Goal: Communication & Community: Share content

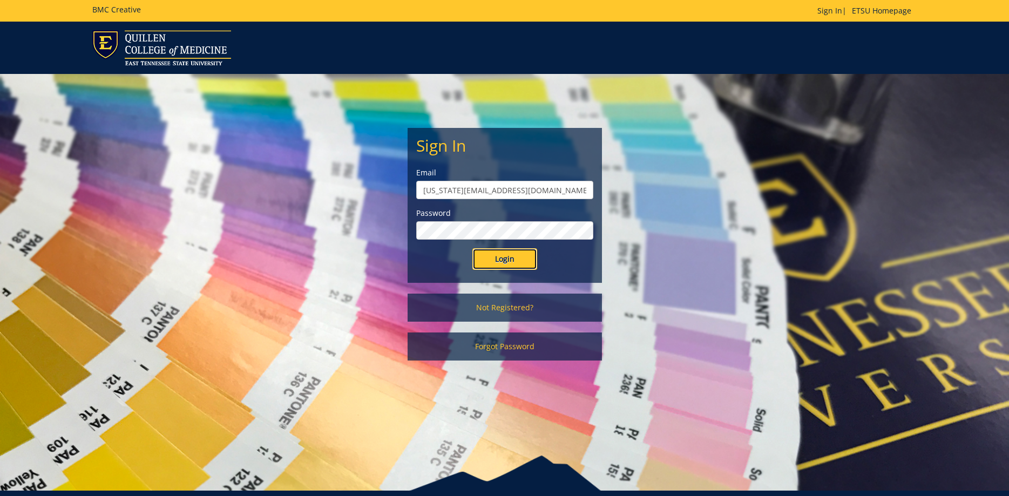
click at [509, 254] on input "Login" at bounding box center [504, 259] width 65 height 22
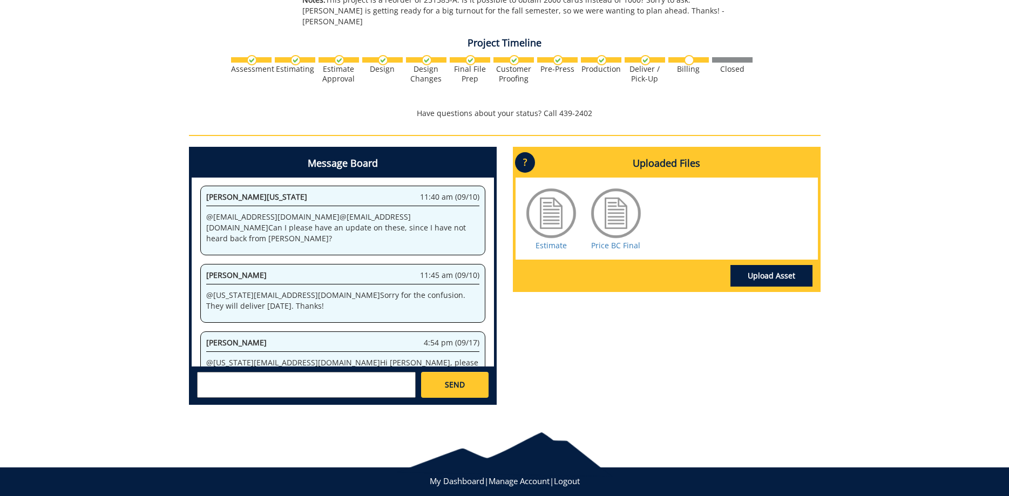
scroll to position [633, 0]
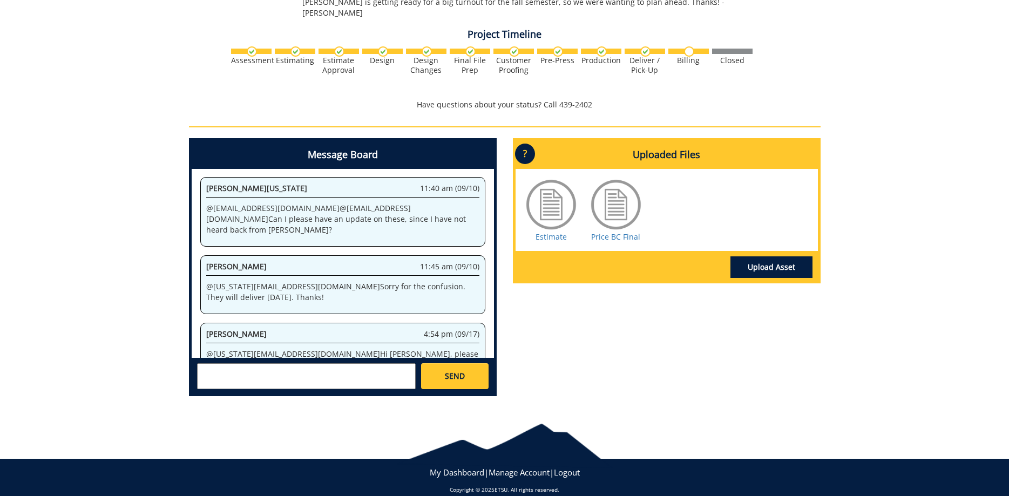
click at [239, 363] on textarea at bounding box center [306, 376] width 219 height 26
click at [275, 371] on textarea "@[EMAIL_ADDRESS][DOMAIN_NAME] 10-45000-100000-21000-350-999-999-999" at bounding box center [306, 376] width 219 height 26
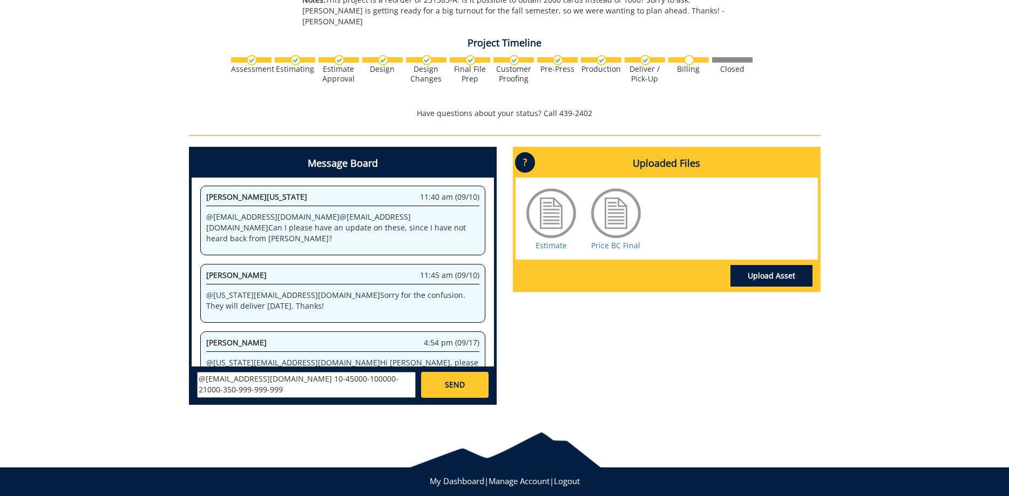
scroll to position [633, 0]
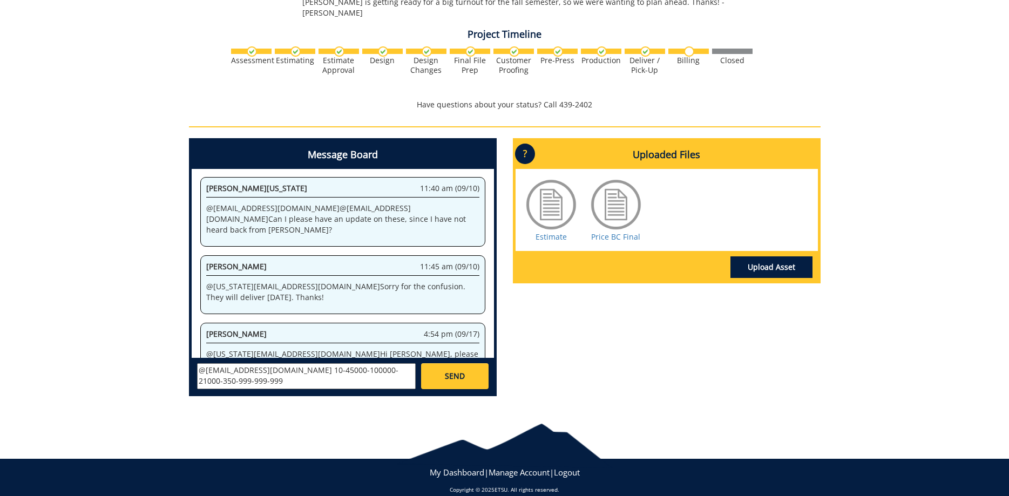
click at [274, 375] on textarea "@[EMAIL_ADDRESS][DOMAIN_NAME] 10-45000-100000-21000-350-999-999-999" at bounding box center [306, 376] width 219 height 26
click at [399, 363] on textarea "@[EMAIL_ADDRESS][DOMAIN_NAME] 10-45000-100000- -350-999-999-999" at bounding box center [306, 376] width 219 height 26
click at [335, 363] on textarea "@[EMAIL_ADDRESS][DOMAIN_NAME] 10-45000-100000- -350-999-999-999" at bounding box center [306, 376] width 219 height 26
paste textarea "74510"
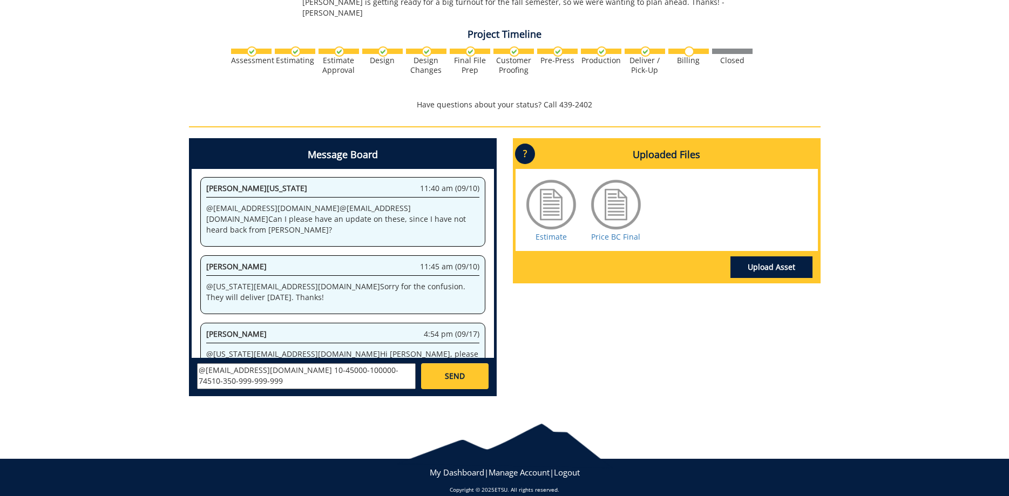
click at [310, 369] on textarea "@[EMAIL_ADDRESS][DOMAIN_NAME] 10-45000-100000-74510-350-999-999-999" at bounding box center [306, 376] width 219 height 26
drag, startPoint x: 365, startPoint y: 376, endPoint x: 192, endPoint y: 371, distance: 173.3
click at [197, 371] on textarea "@[EMAIL_ADDRESS][DOMAIN_NAME] 10-45000-100000-74510-350-999-999-999" at bounding box center [306, 376] width 219 height 26
paste textarea "10-45000-100000-100- 74510-450-999-999-999- 999-99"
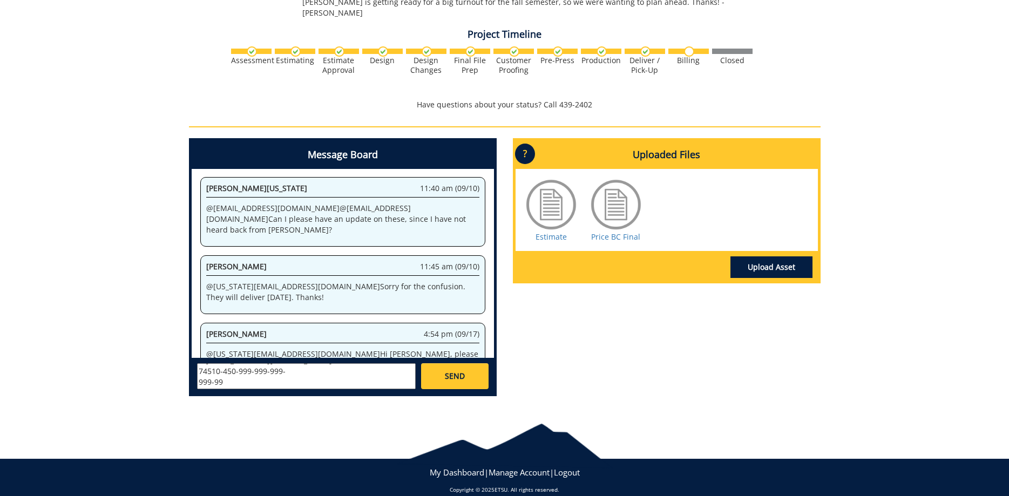
type textarea "@[EMAIL_ADDRESS][DOMAIN_NAME] 10-45000-100000-100- 74510-450-999-999-999- 999-99"
click at [439, 372] on link "SEND" at bounding box center [454, 376] width 67 height 26
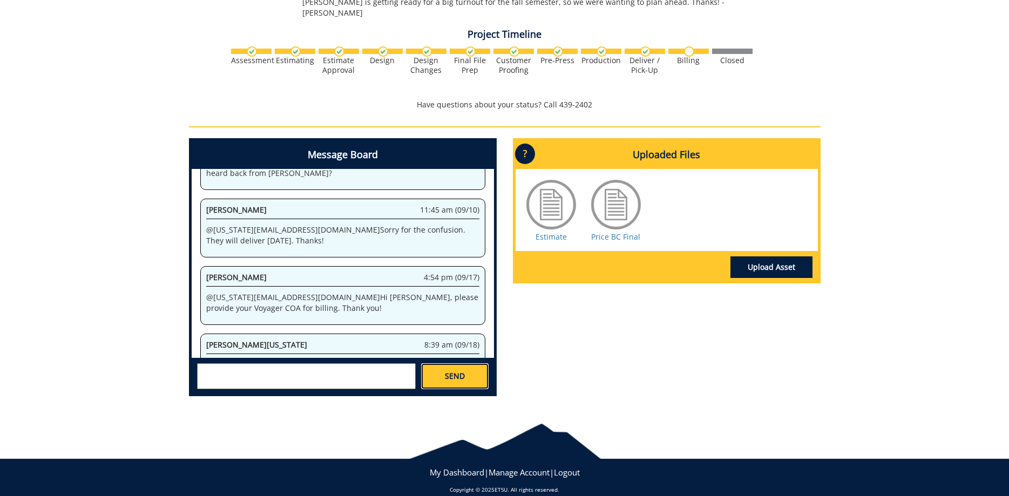
scroll to position [759, 0]
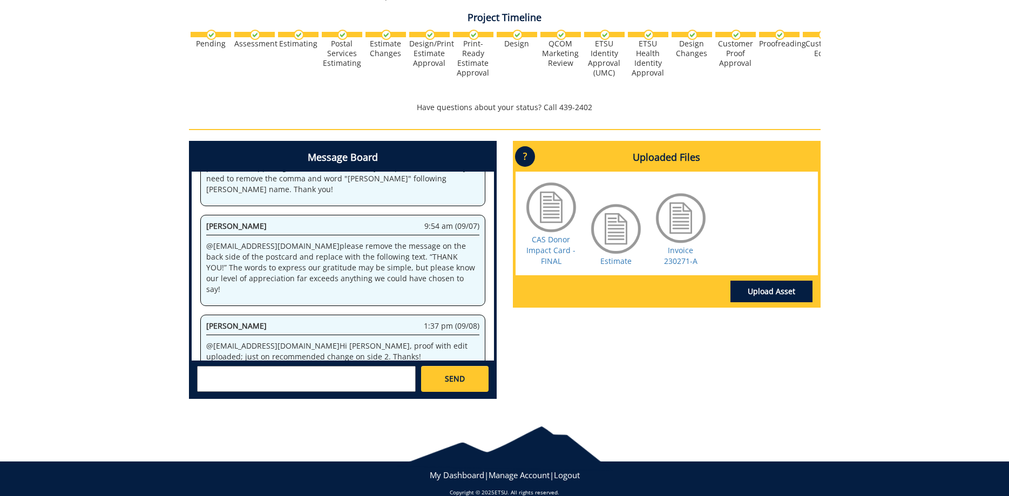
scroll to position [598, 0]
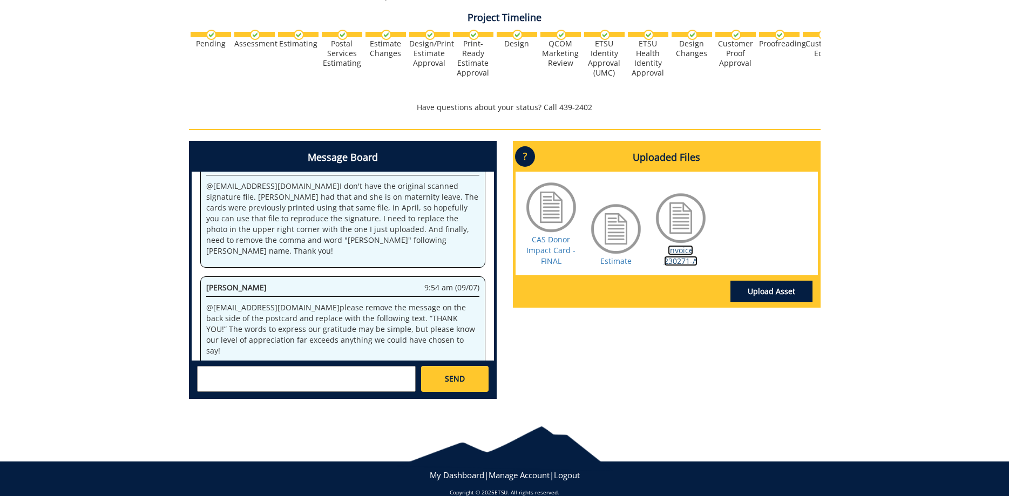
click at [678, 256] on link "Invoice 230271-A" at bounding box center [680, 255] width 33 height 21
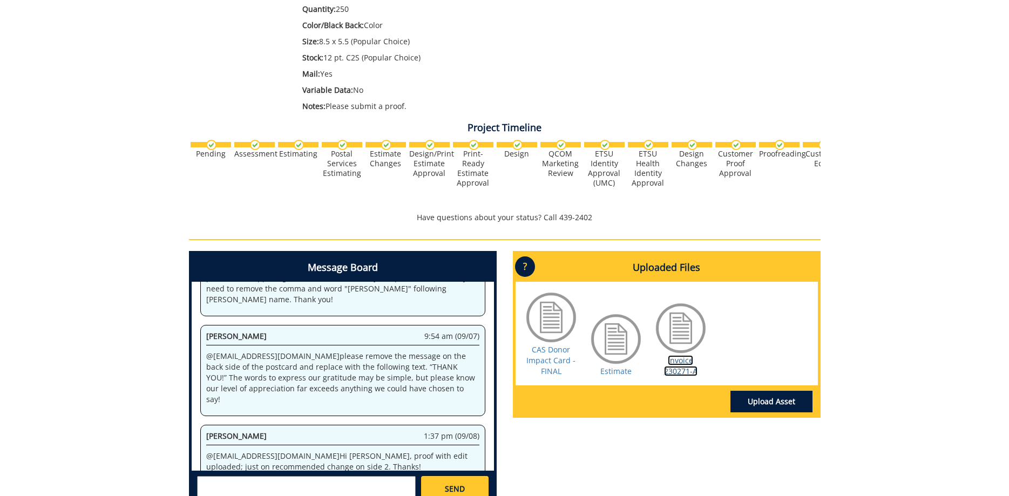
scroll to position [0, 0]
